Goal: Task Accomplishment & Management: Use online tool/utility

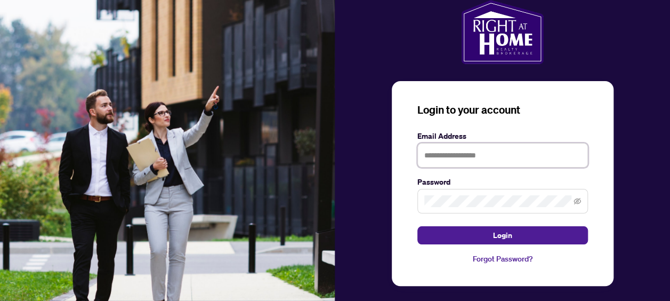
click at [464, 152] on input "text" at bounding box center [502, 155] width 171 height 25
type input "**********"
click at [417, 226] on button "Login" at bounding box center [502, 235] width 171 height 18
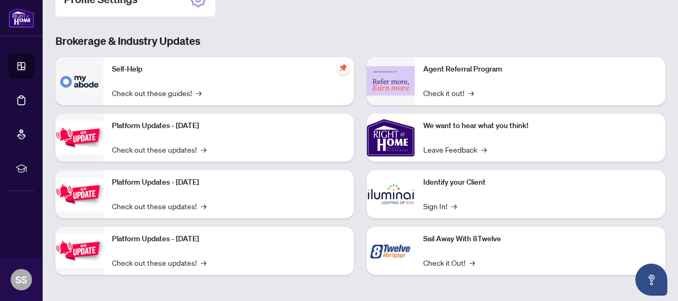
scroll to position [187, 0]
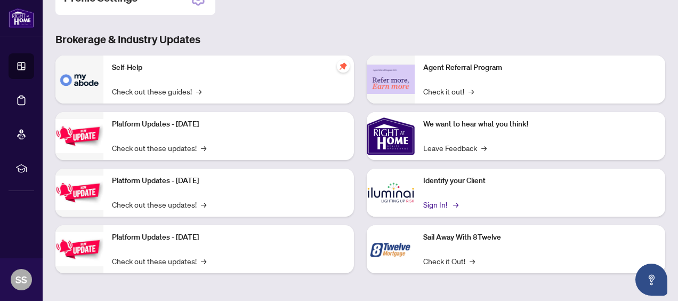
click at [436, 204] on link "Sign In! →" at bounding box center [440, 204] width 34 height 12
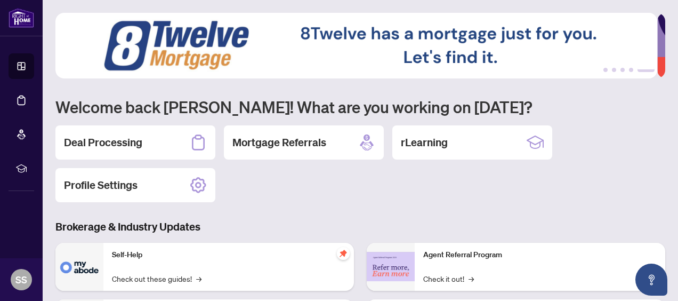
scroll to position [0, 0]
click at [103, 140] on h2 "Deal Processing" at bounding box center [103, 142] width 78 height 15
